Goal: Information Seeking & Learning: Find specific fact

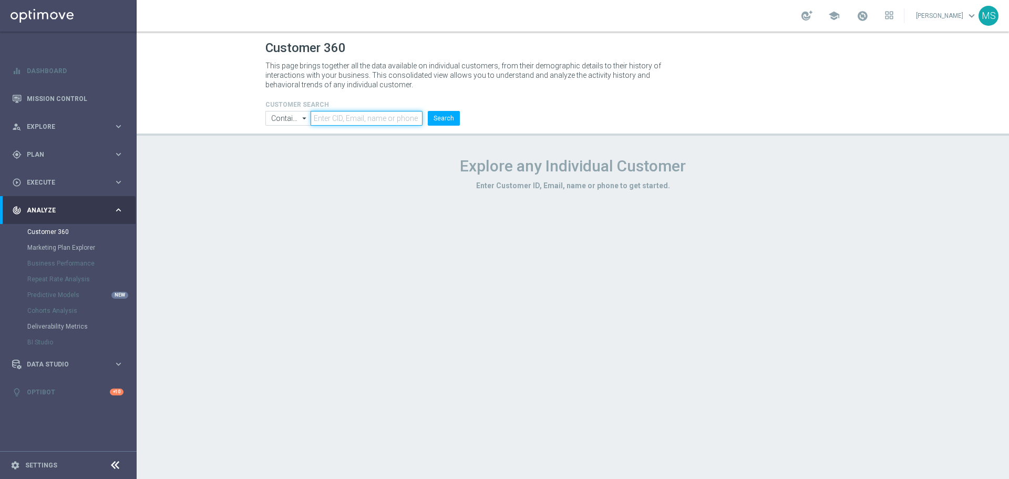
click at [329, 119] on input "text" at bounding box center [367, 118] width 112 height 15
paste input "1388054"
type input "1388054"
click at [428, 111] on button "Search" at bounding box center [444, 118] width 32 height 15
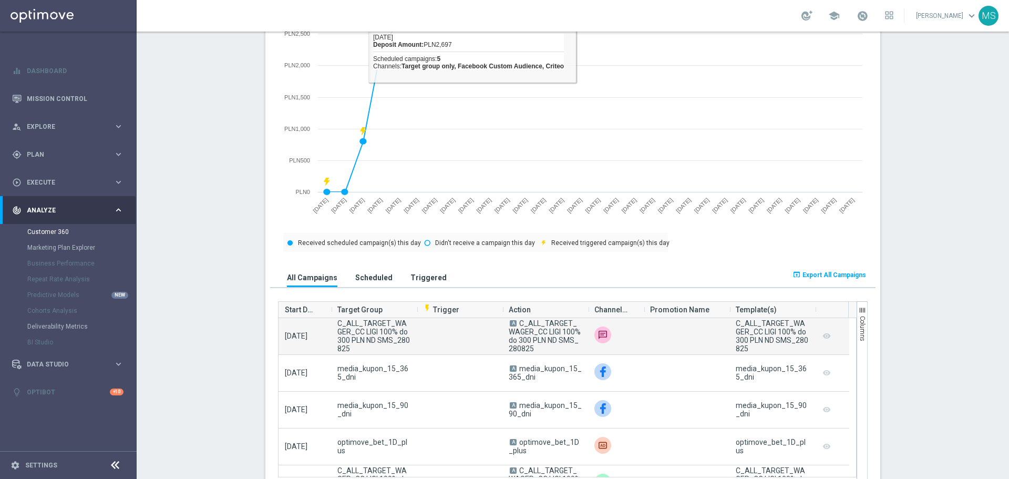
scroll to position [526, 0]
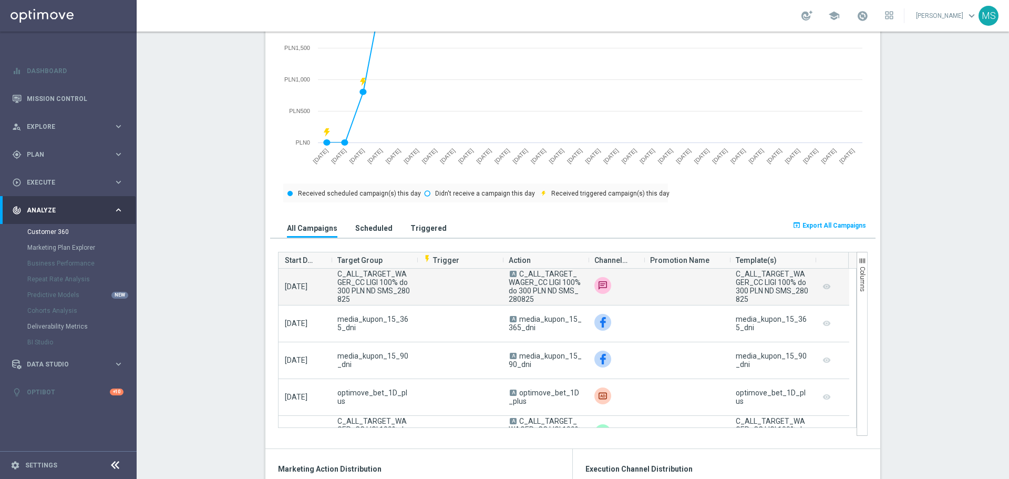
drag, startPoint x: 549, startPoint y: 304, endPoint x: 516, endPoint y: 277, distance: 42.6
click at [516, 277] on span "A C_ALL_TARGET_WAGER_CC LIGI 100% do 300 PLN ND SMS_280825" at bounding box center [545, 287] width 73 height 34
copy span "C_ALL_TARGET_WAGER_CC LIGI 100% do 300 PLN ND SMS_280825"
